Goal: Information Seeking & Learning: Check status

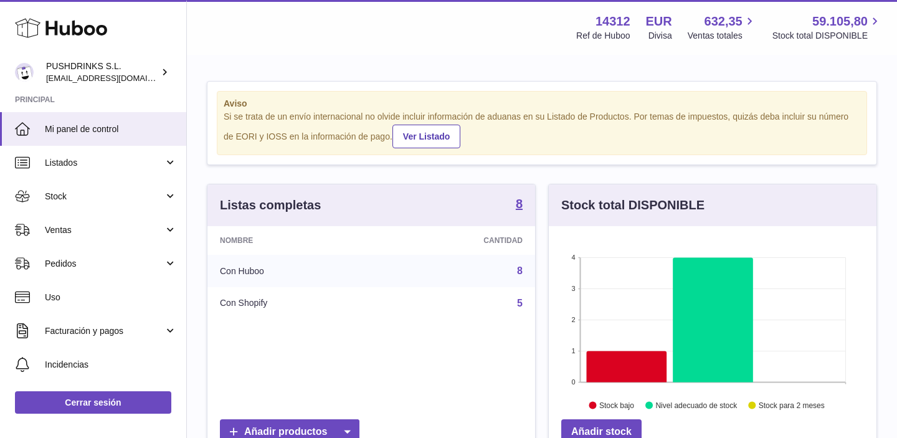
scroll to position [194, 328]
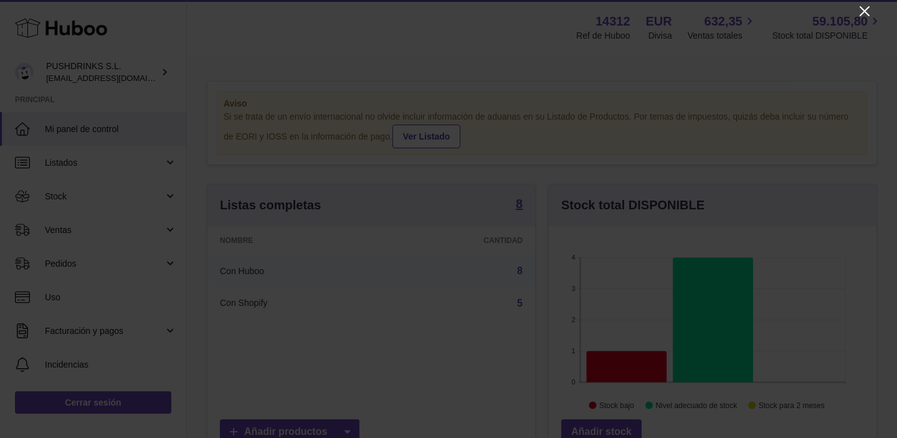
click at [863, 6] on icon "Close" at bounding box center [864, 11] width 15 height 15
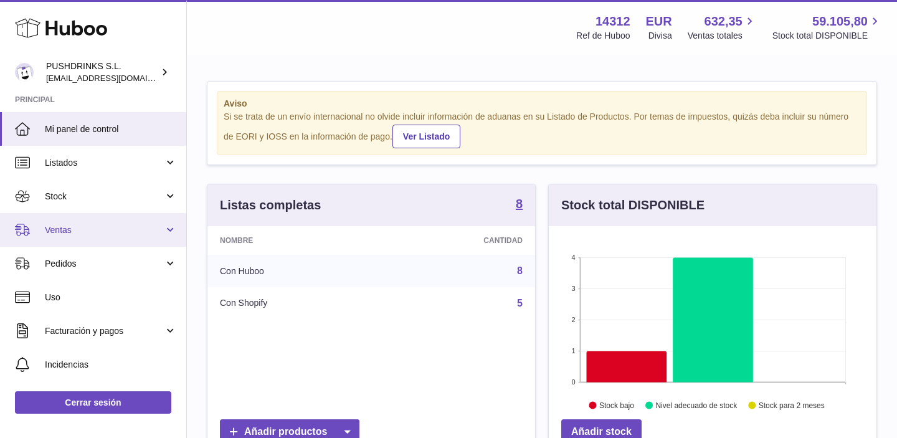
click at [96, 224] on span "Ventas" at bounding box center [104, 230] width 119 height 12
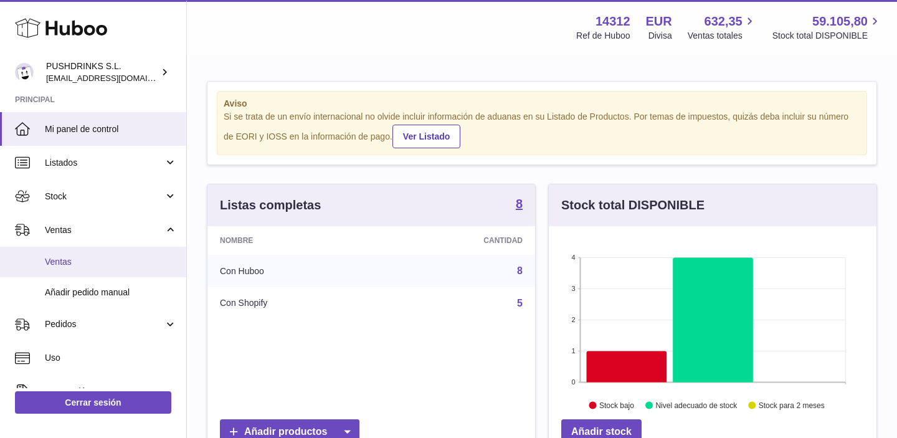
click at [85, 257] on span "Ventas" at bounding box center [111, 262] width 132 height 12
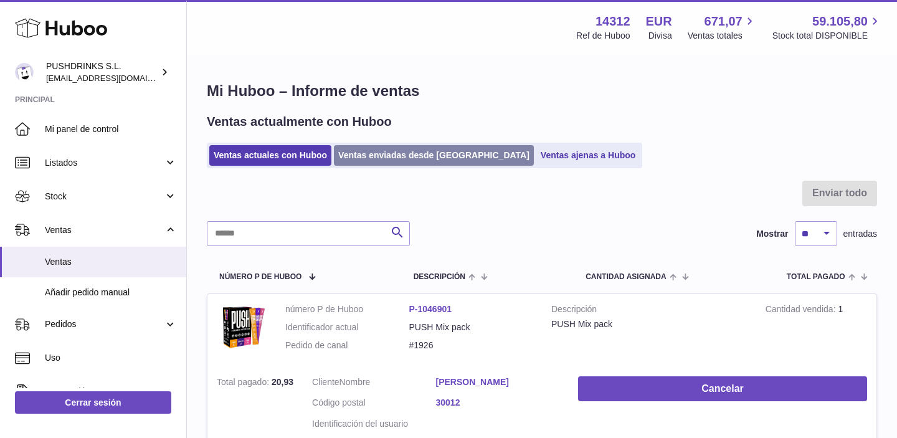
click at [383, 154] on link "Ventas enviadas desde [GEOGRAPHIC_DATA]" at bounding box center [434, 155] width 200 height 21
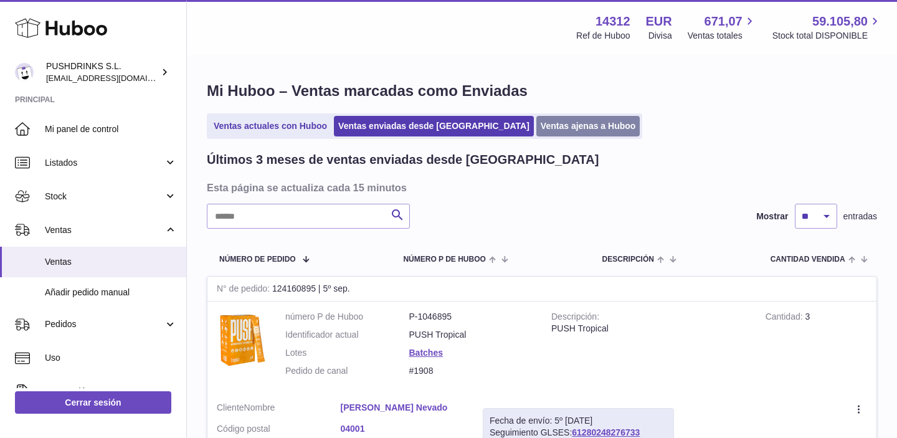
click at [536, 136] on link "Ventas ajenas a Huboo" at bounding box center [588, 126] width 104 height 21
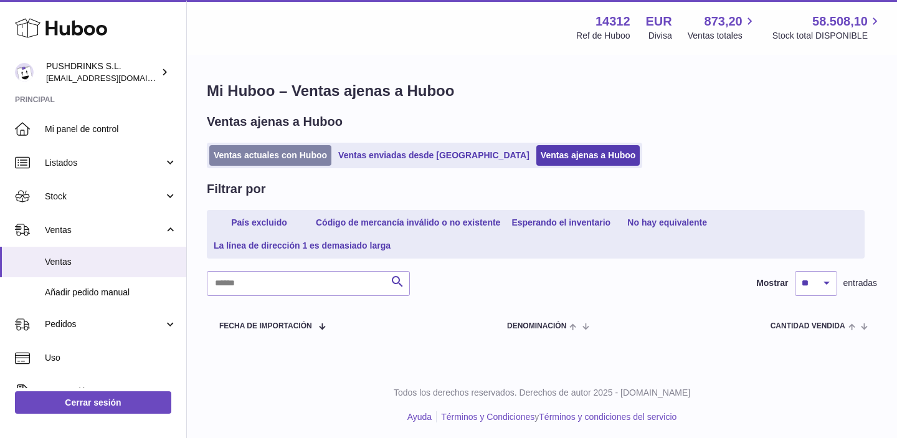
click at [267, 156] on link "Ventas actuales con Huboo" at bounding box center [270, 155] width 122 height 21
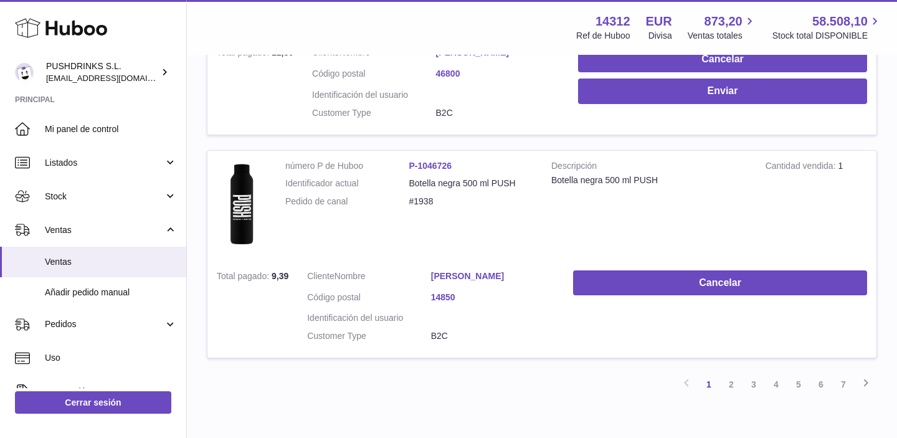
scroll to position [1977, 0]
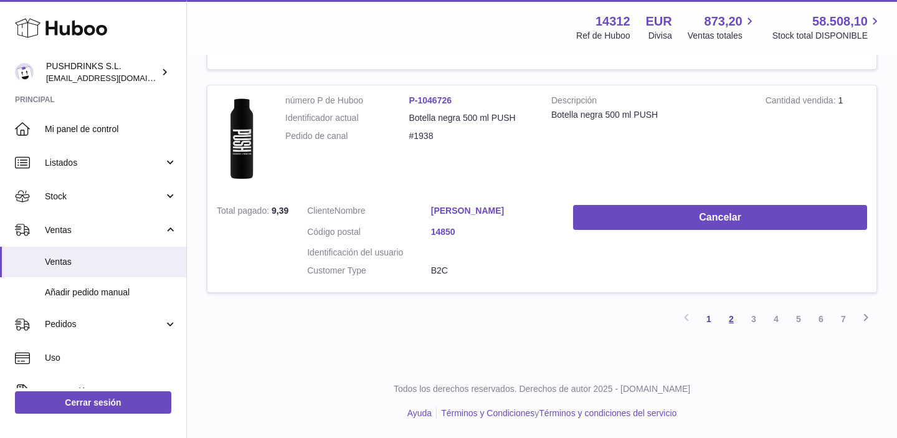
click at [732, 318] on link "2" at bounding box center [731, 319] width 22 height 22
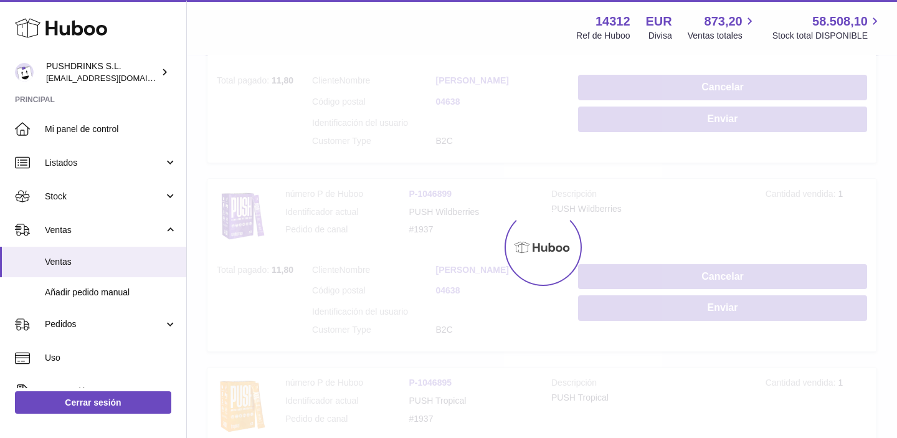
scroll to position [56, 0]
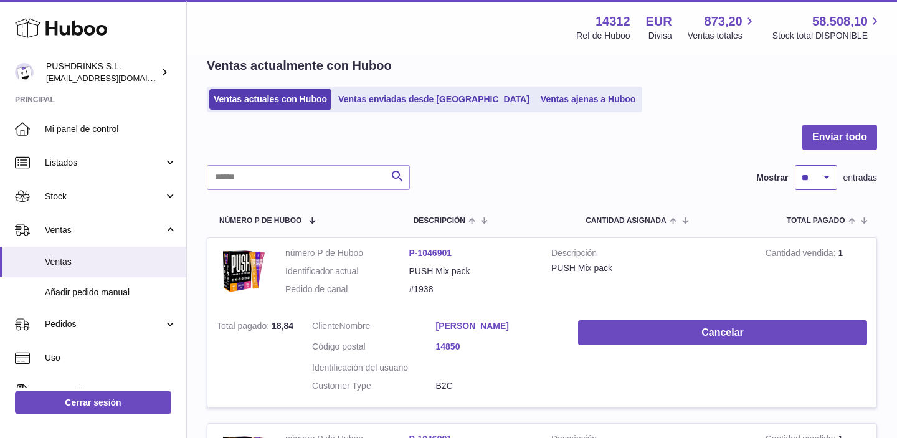
click at [821, 179] on select "** ** ** ***" at bounding box center [816, 177] width 42 height 25
select select "***"
click at [795, 165] on select "** ** ** ***" at bounding box center [816, 177] width 42 height 25
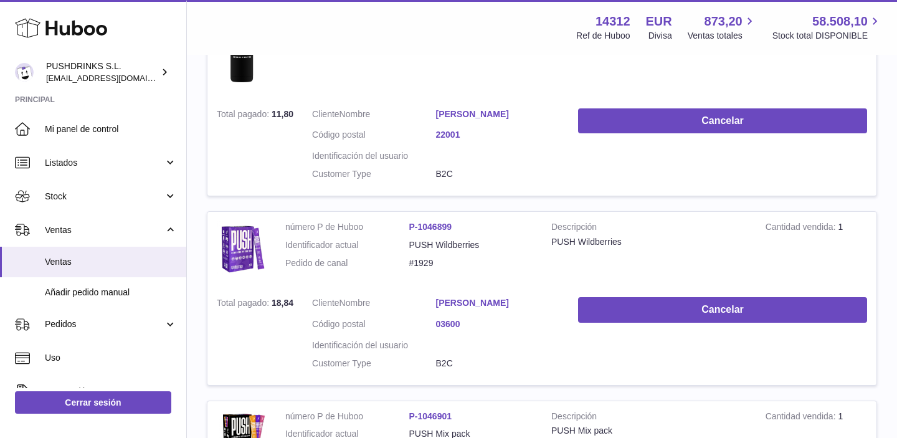
scroll to position [5434, 0]
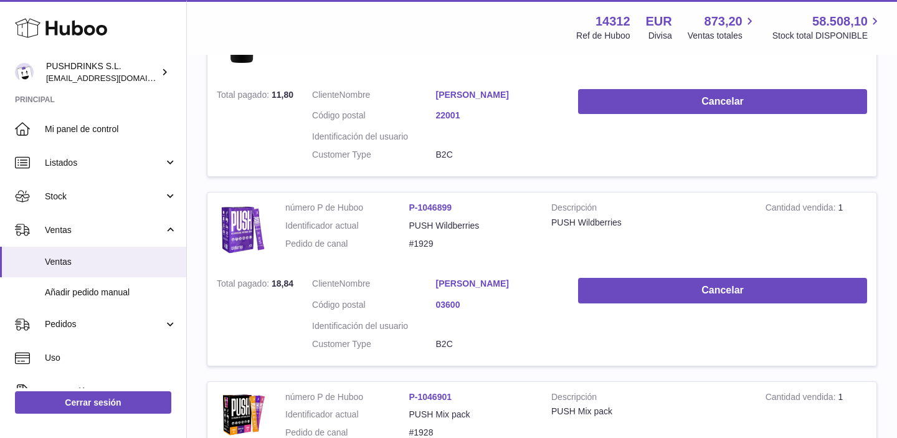
click at [432, 209] on link "P-1046899" at bounding box center [430, 207] width 43 height 10
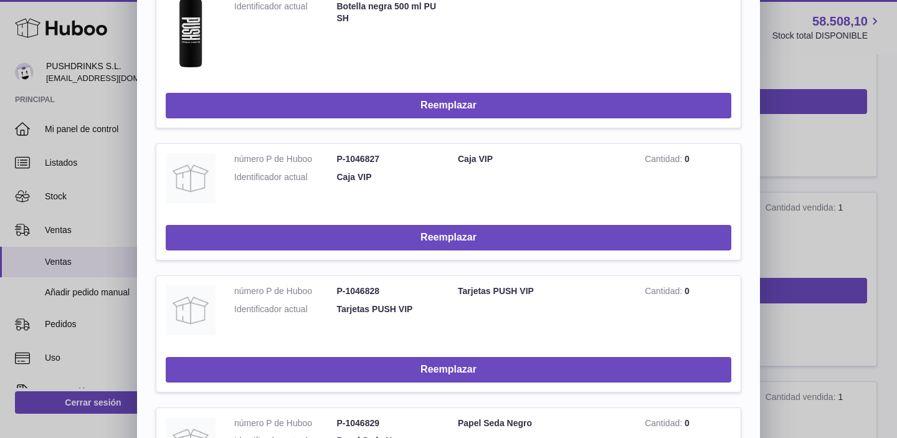
scroll to position [0, 0]
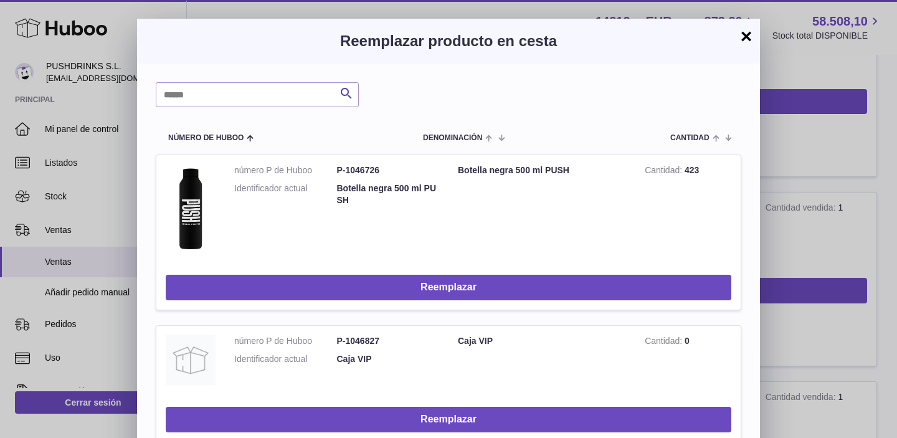
click at [751, 36] on button "×" at bounding box center [745, 36] width 15 height 15
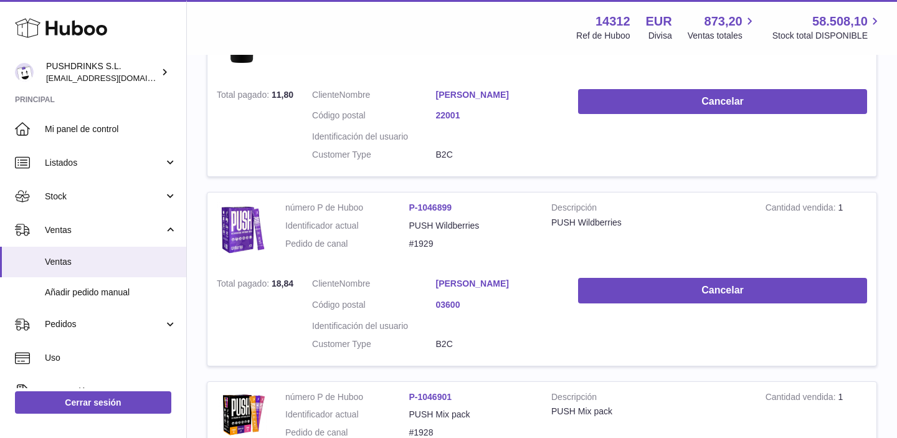
click at [418, 335] on dl "Cliente Nombre [PERSON_NAME] Código postal 03600 Identificación del usuario Cus…" at bounding box center [435, 317] width 247 height 78
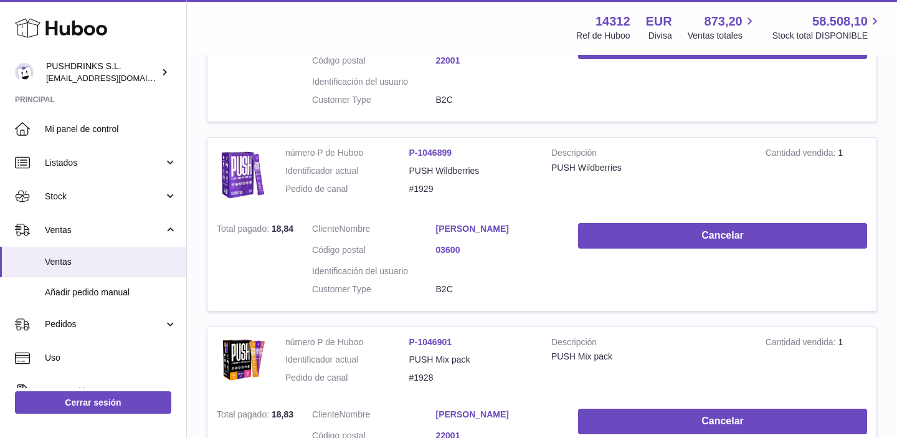
scroll to position [5488, 0]
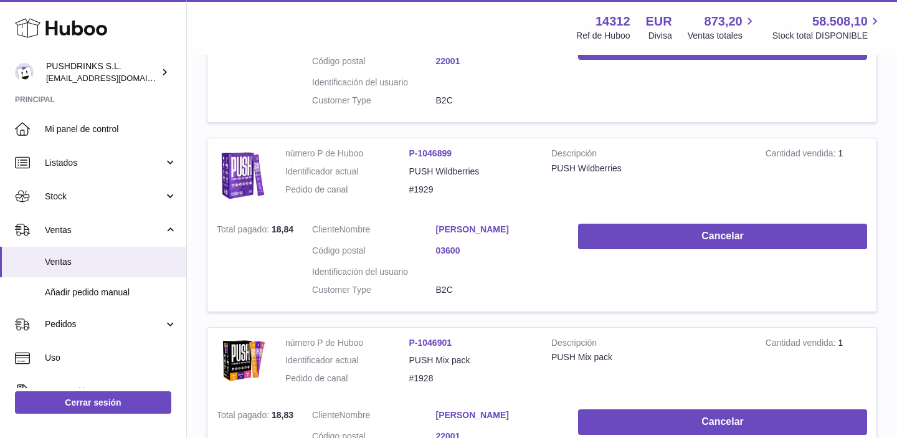
click at [428, 290] on dt "Customer Type" at bounding box center [374, 290] width 124 height 12
click at [439, 149] on link "P-1046899" at bounding box center [430, 153] width 43 height 10
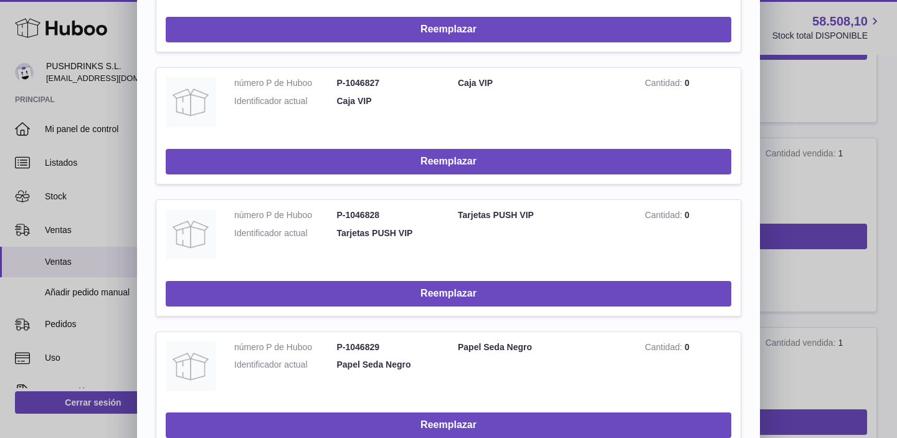
scroll to position [0, 0]
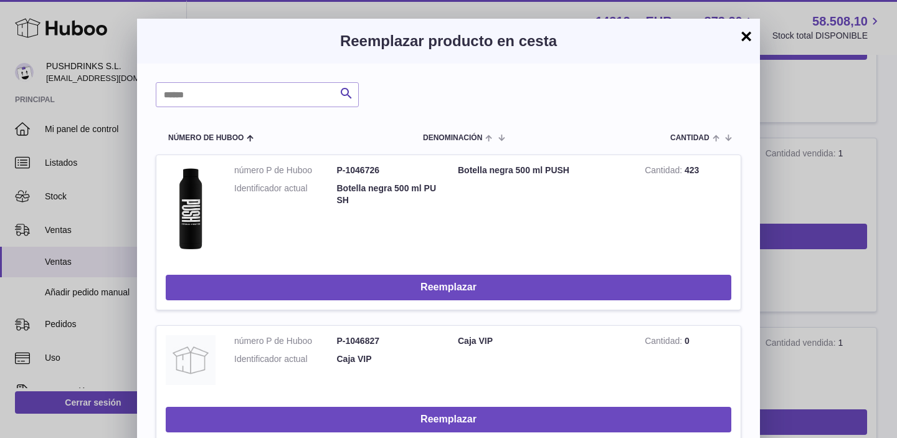
click at [751, 37] on button "×" at bounding box center [745, 36] width 15 height 15
